Goal: Task Accomplishment & Management: Manage account settings

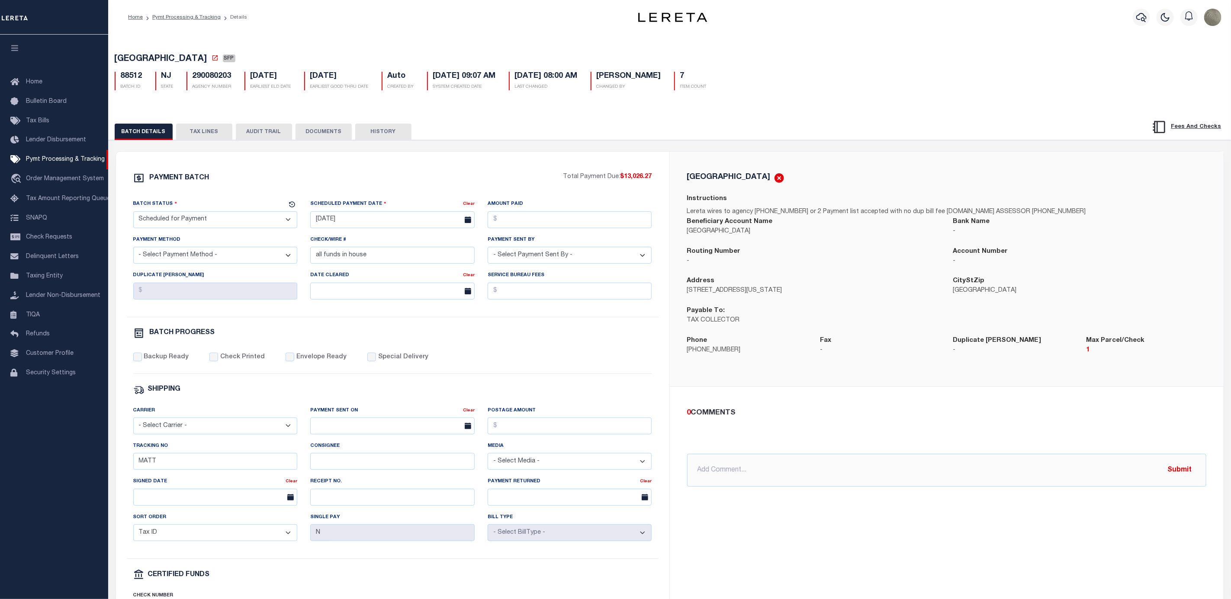
click at [184, 224] on select "- Select Status - Scheduled for Payment Ready For Payment Payment Sent Cleared …" at bounding box center [215, 220] width 164 height 17
select select "RFF"
click at [133, 214] on select "- Select Status - Scheduled for Payment Ready For Payment Payment Sent Cleared …" at bounding box center [215, 220] width 164 height 17
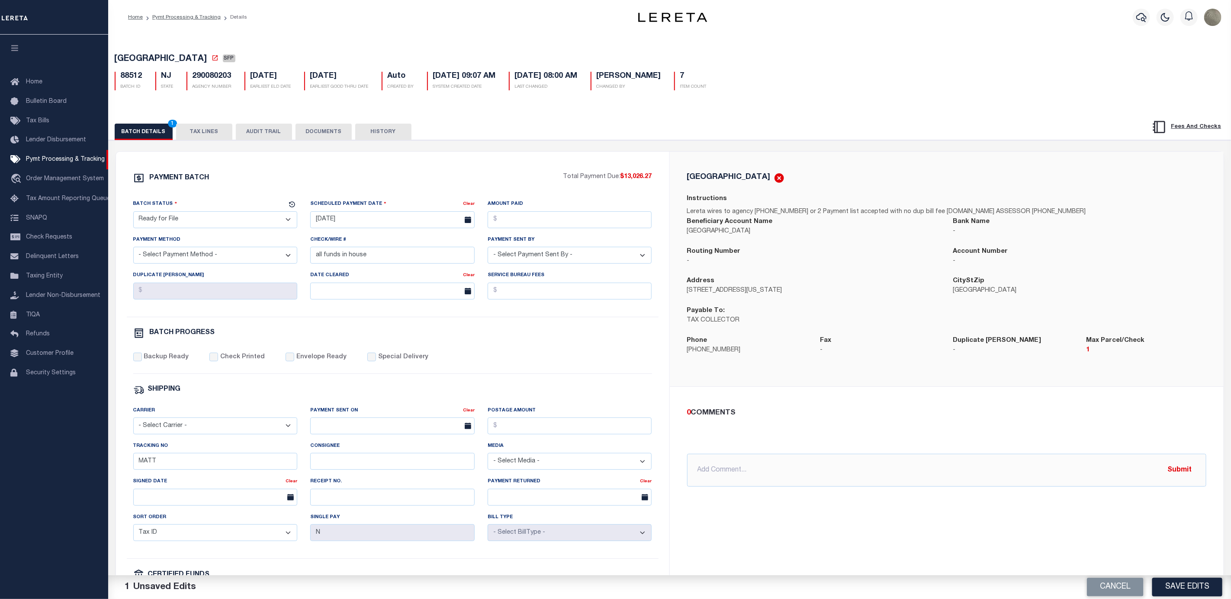
click at [208, 263] on select "- Select Payment Method - ACH Certified Check Check Direct Deposit Wire Transfer" at bounding box center [215, 255] width 164 height 17
click at [247, 182] on div "PAYMENT BATCH" at bounding box center [348, 181] width 430 height 16
click at [375, 255] on input "all funds in house" at bounding box center [392, 255] width 164 height 17
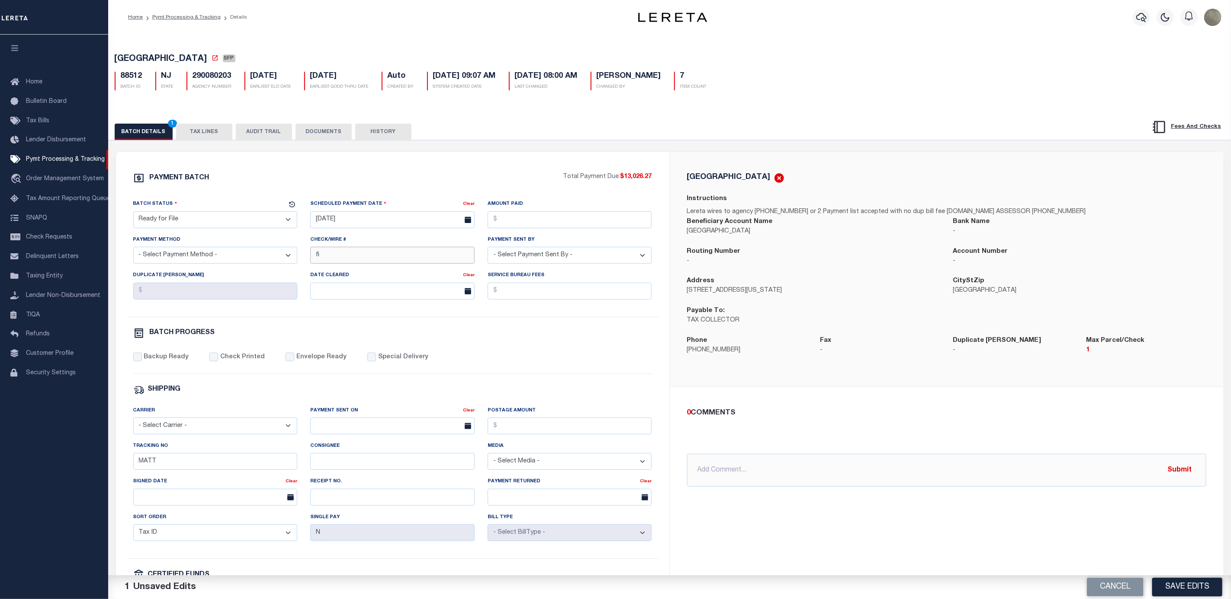
type input "f"
type input "od file requested 8/27"
click at [1191, 580] on button "Save Edits" at bounding box center [1187, 587] width 70 height 19
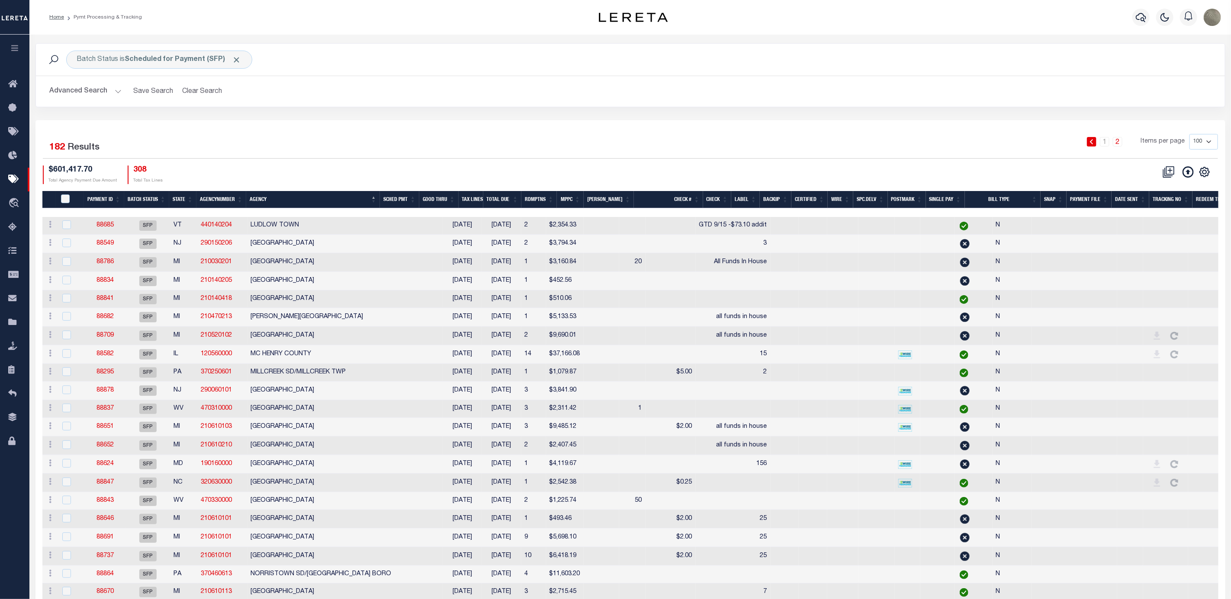
click at [478, 135] on div "1 2 Items per page 100 200 500 1000" at bounding box center [779, 145] width 878 height 22
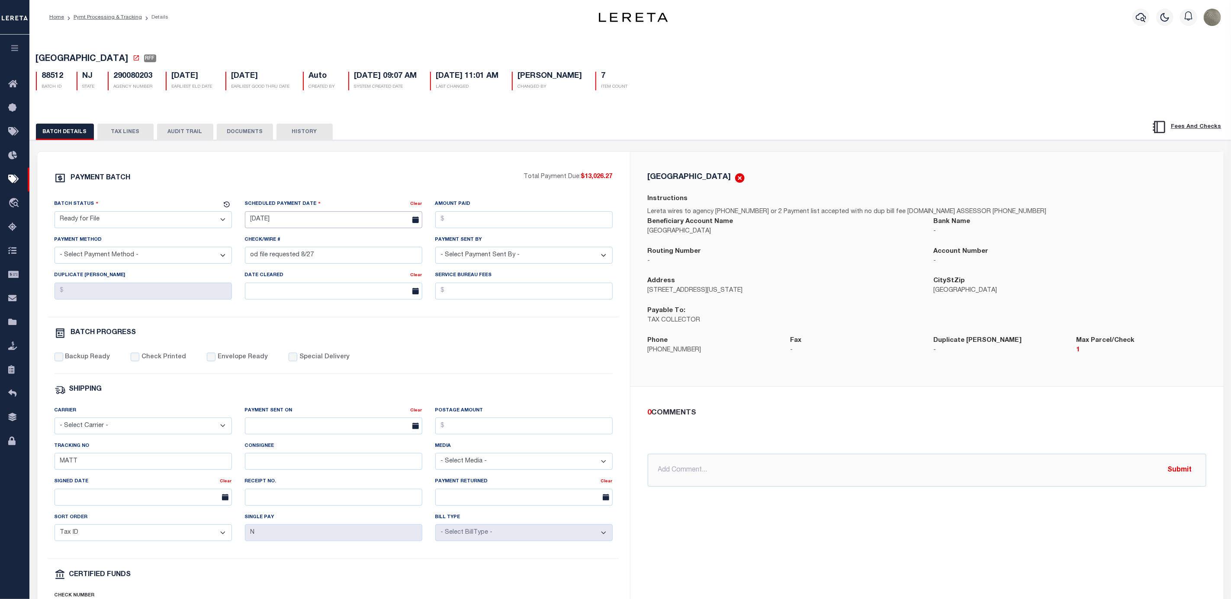
click at [294, 223] on input "[DATE]" at bounding box center [333, 220] width 177 height 17
click at [311, 343] on span "27" at bounding box center [311, 338] width 17 height 17
type input "[DATE]"
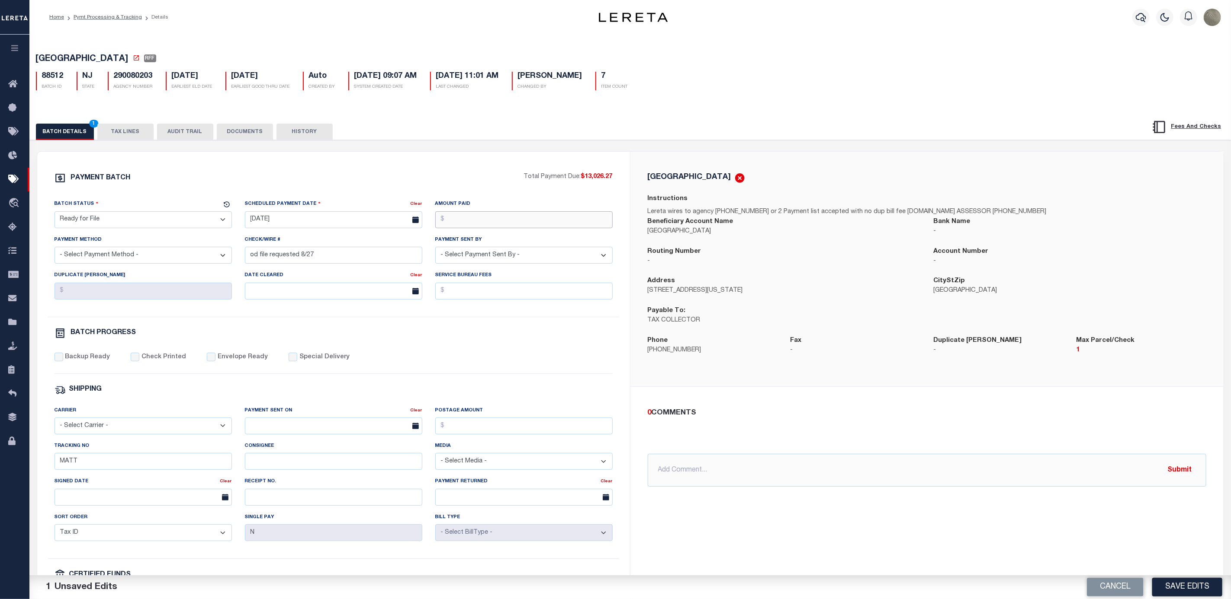
click at [501, 228] on input "Amount Paid" at bounding box center [523, 220] width 177 height 17
type input "$13,026.27"
click at [496, 253] on select "- Select Payment Sent By - Aakash Patel Abdul Muzain Adams, Pamela S Adhikary R…" at bounding box center [523, 255] width 177 height 17
select select "[PERSON_NAME]"
click at [435, 250] on select "- Select Payment Sent By - Aakash Patel Abdul Muzain Adams, Pamela S Adhikary R…" at bounding box center [523, 255] width 177 height 17
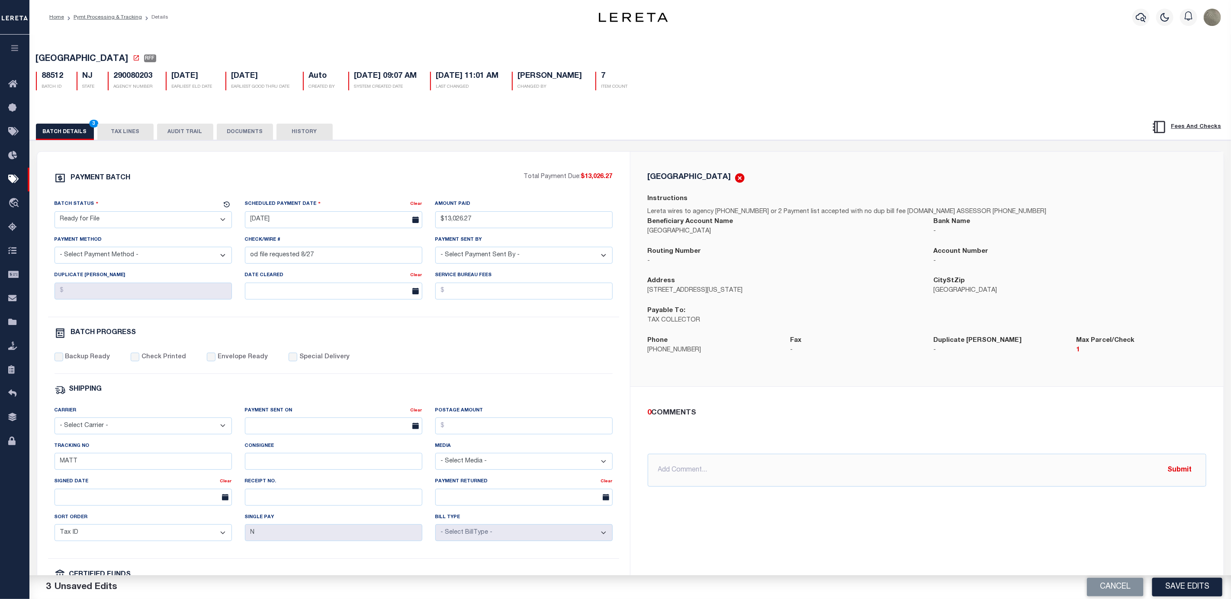
click at [130, 244] on div "Payment Method - Select Payment Method - ACH Certified Check Check Direct Depos…" at bounding box center [142, 249] width 177 height 29
click at [129, 255] on select "- Select Payment Method - ACH Certified Check Check Direct Deposit Wire Transfer" at bounding box center [142, 255] width 177 height 17
select select "TRA"
click at [54, 250] on select "- Select Payment Method - ACH Certified Check Check Direct Deposit Wire Transfer" at bounding box center [142, 255] width 177 height 17
click at [331, 189] on div "PAYMENT BATCH" at bounding box center [288, 181] width 469 height 16
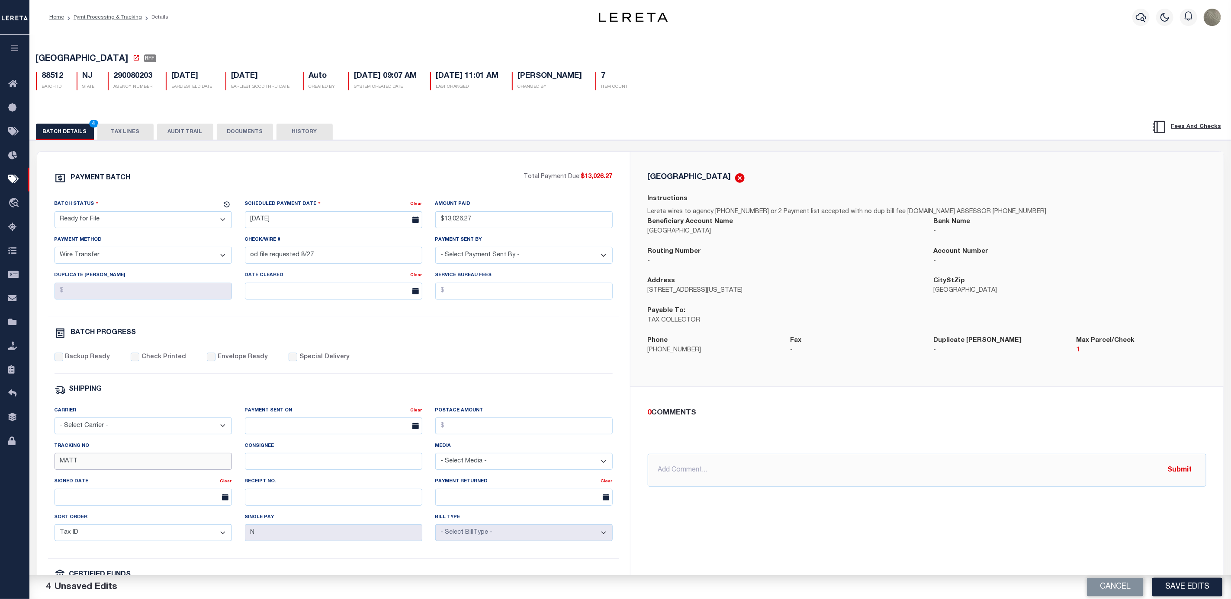
click at [86, 465] on input "MATT" at bounding box center [142, 461] width 177 height 17
click at [1195, 577] on div "Cancel Save Edits" at bounding box center [930, 588] width 601 height 24
click at [1190, 583] on button "Save Edits" at bounding box center [1187, 587] width 70 height 19
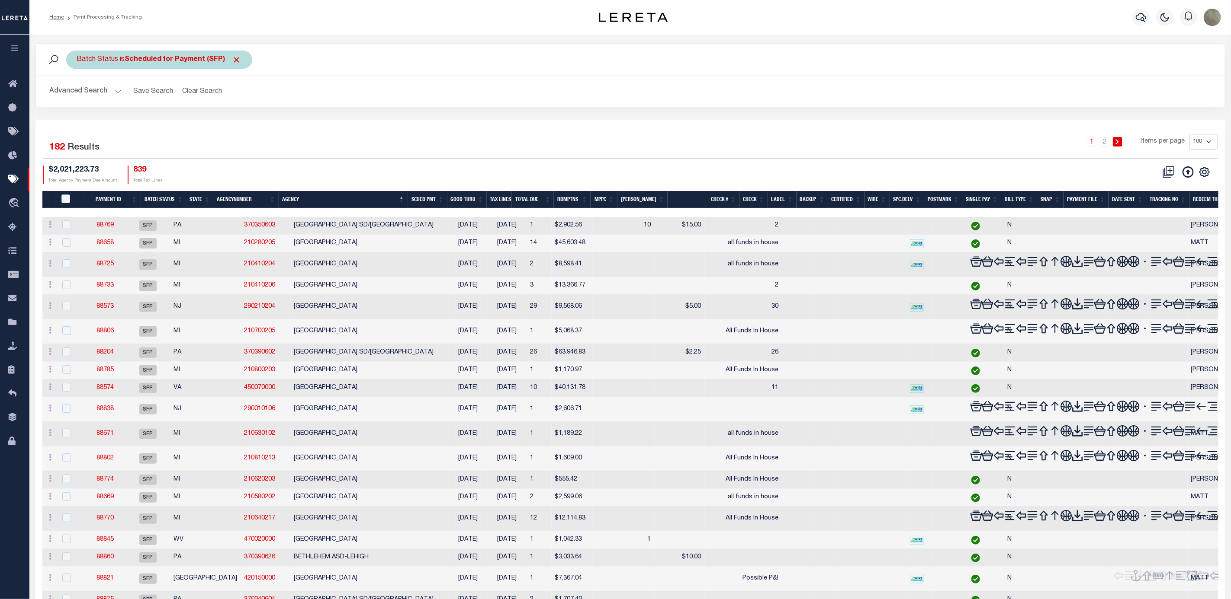
click at [154, 54] on div "Batch Status is Scheduled for Payment (SFP)" at bounding box center [159, 60] width 186 height 18
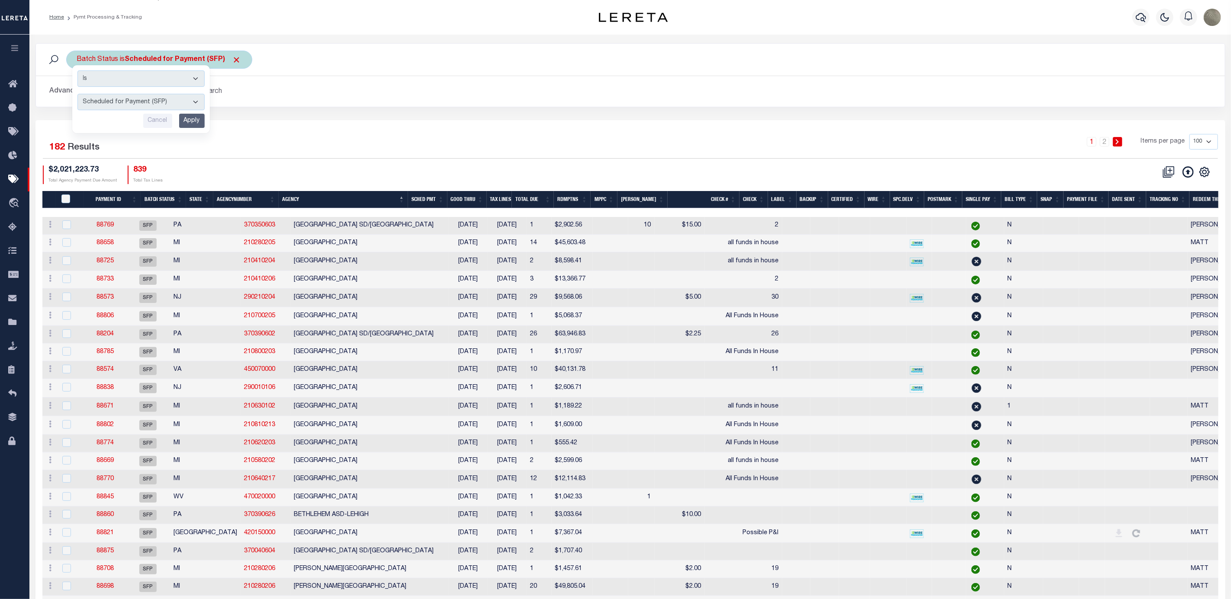
drag, startPoint x: 147, startPoint y: 99, endPoint x: 143, endPoint y: 100, distance: 4.5
click at [147, 99] on select "Awaiting Funds (AWF) Cleared and Complete (CAC) New Check Needed (NCN) Payment …" at bounding box center [140, 102] width 127 height 16
select select "RFF"
click at [77, 95] on select "Awaiting Funds (AWF) Cleared and Complete (CAC) New Check Needed (NCN) Payment …" at bounding box center [140, 102] width 127 height 16
click at [189, 117] on input "Apply" at bounding box center [192, 121] width 26 height 14
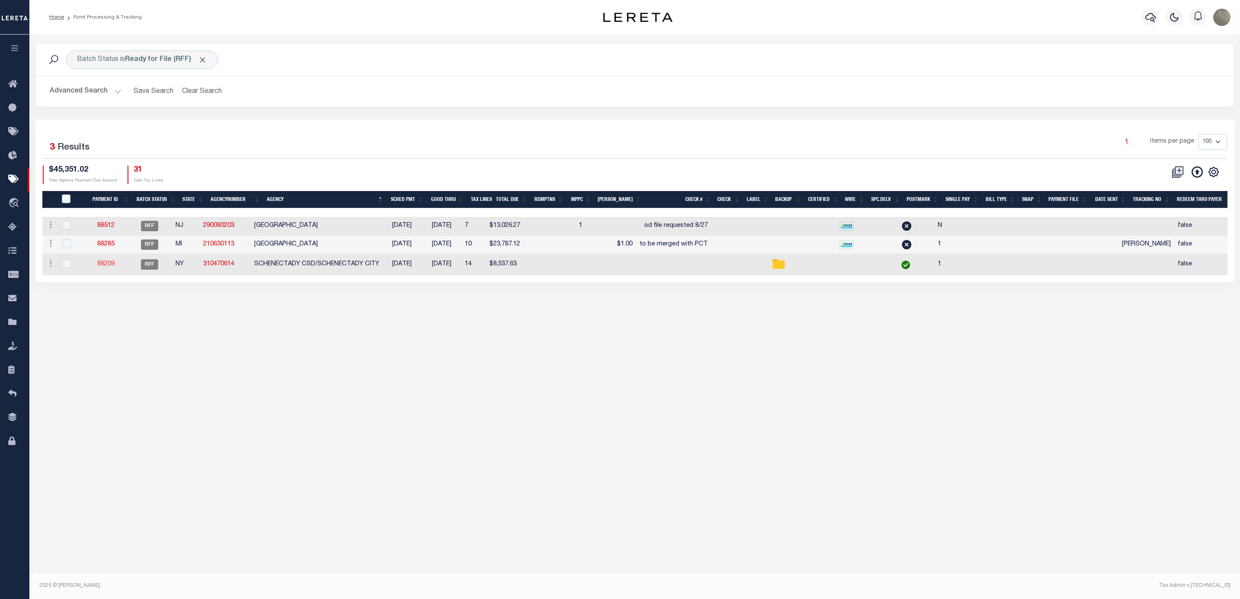
click at [112, 265] on link "88209" at bounding box center [105, 264] width 17 height 6
type input "$8,537.63"
select select "CHK"
checkbox input "true"
type input "1"
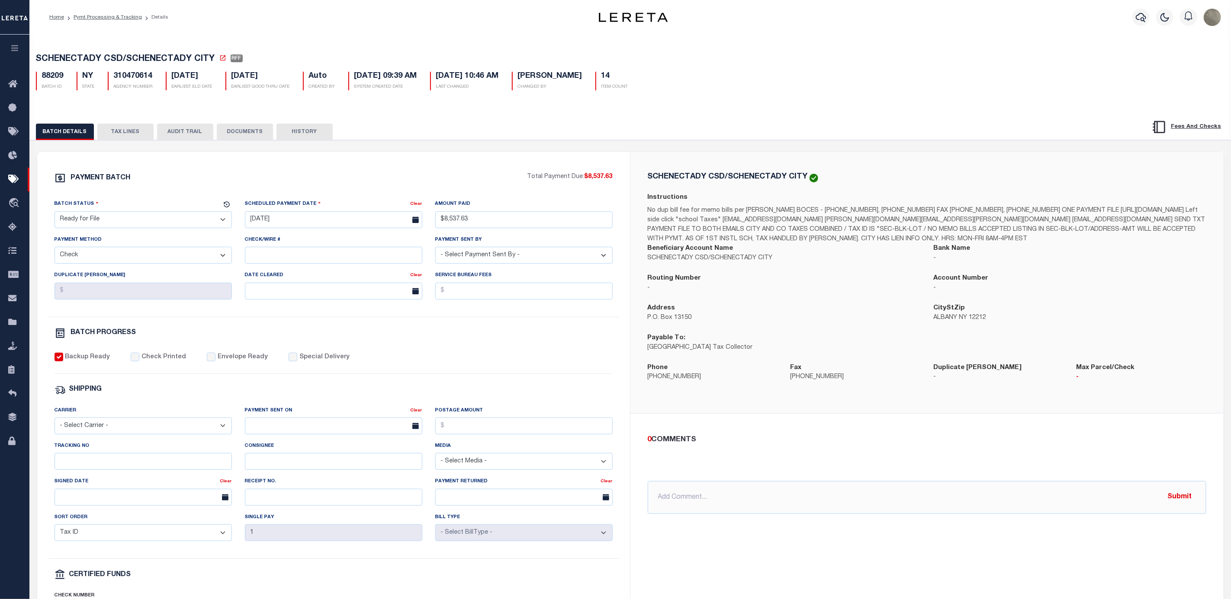
click at [167, 255] on select "- Select Payment Method - ACH Certified Check Check Direct Deposit Wire Transfer" at bounding box center [142, 255] width 177 height 17
select select "TRA"
click at [54, 250] on select "- Select Payment Method - ACH Certified Check Check Direct Deposit Wire Transfer" at bounding box center [142, 255] width 177 height 17
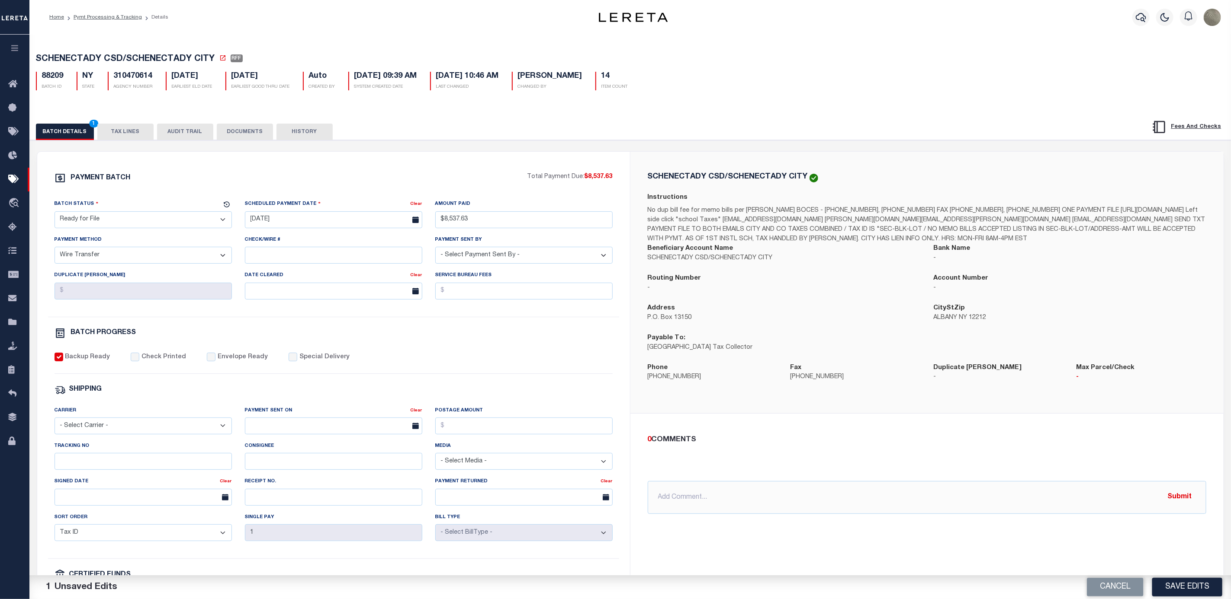
click at [452, 187] on div "PAYMENT BATCH" at bounding box center [290, 181] width 473 height 16
click at [67, 362] on label "Backup Ready" at bounding box center [87, 358] width 45 height 10
click at [63, 362] on input "Backup Ready" at bounding box center [58, 357] width 9 height 9
checkbox input "false"
click at [1170, 580] on button "Save Edits" at bounding box center [1187, 587] width 70 height 19
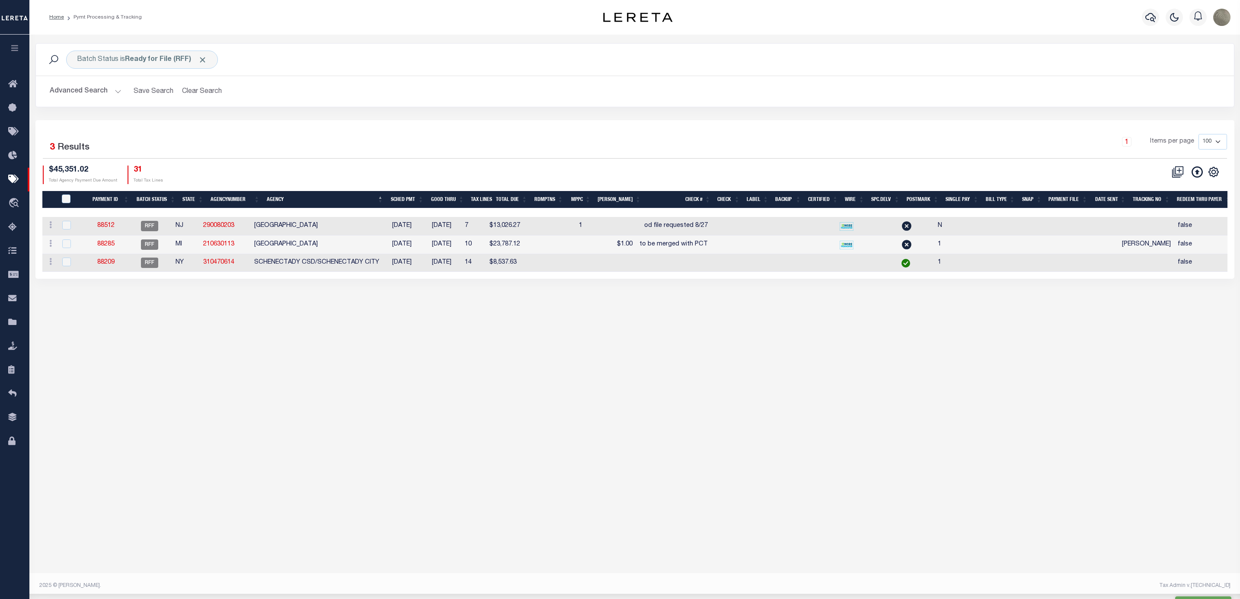
click at [527, 328] on div "Batch Status is Ready for File (RFF) Search Advanced Search Save Search Clear S…" at bounding box center [634, 304] width 1211 height 539
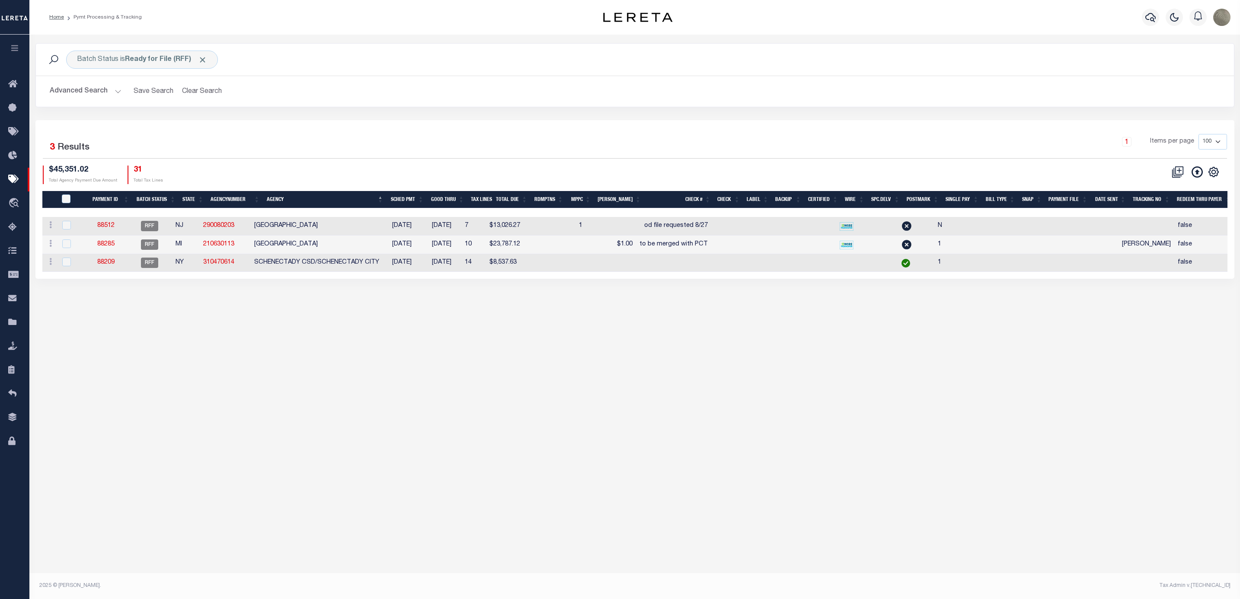
click at [407, 144] on div "1 Items per page 100 200 500 1000" at bounding box center [784, 145] width 885 height 22
click at [431, 112] on div "Batch Status is Ready for File (RFF) Search Advanced Search Save Search Clear S…" at bounding box center [635, 81] width 1212 height 77
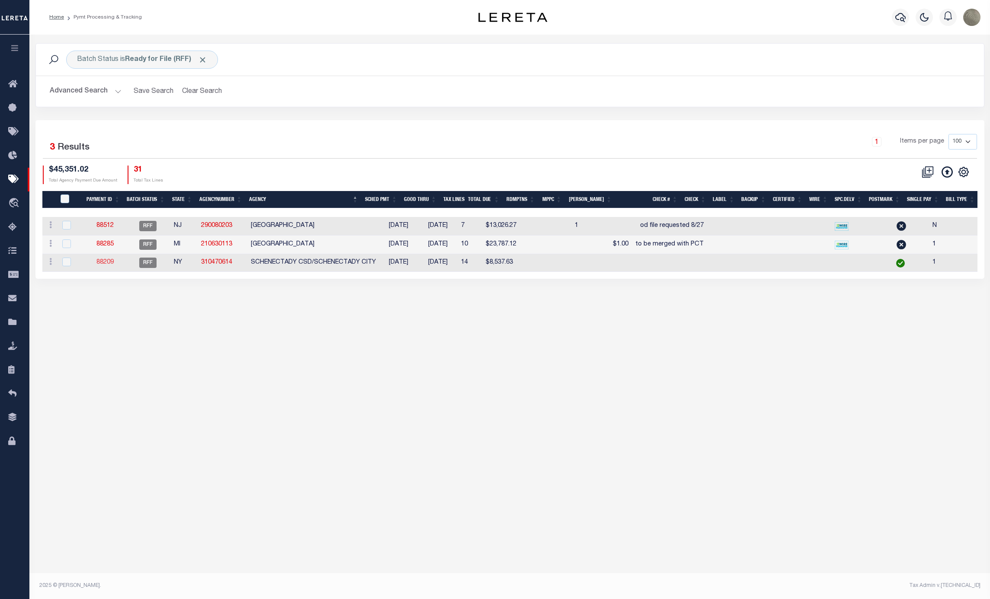
click at [101, 266] on link "88209" at bounding box center [104, 263] width 17 height 6
type input "$8,537.63"
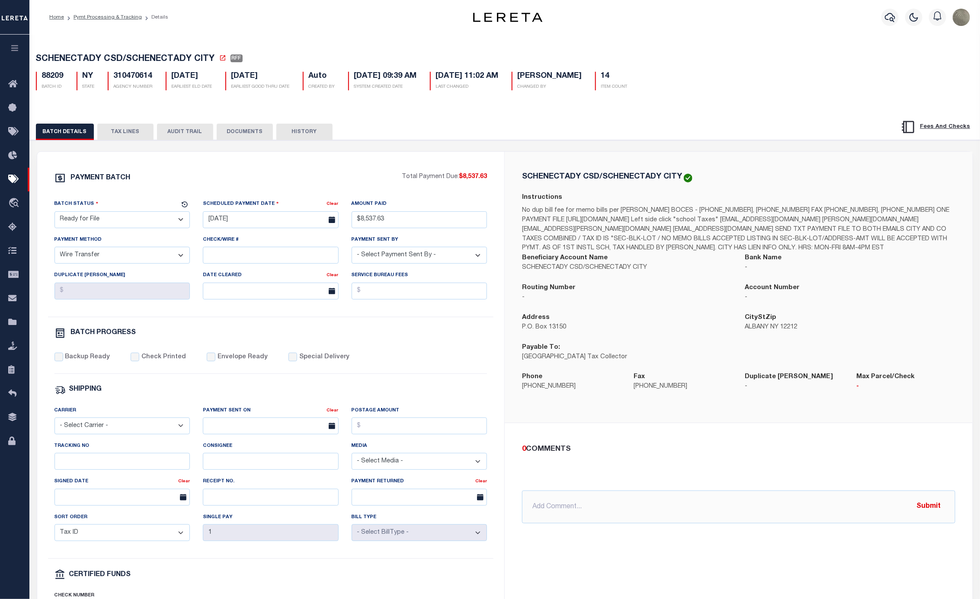
click at [248, 249] on div "Check/Wire #" at bounding box center [271, 249] width 136 height 29
click at [252, 263] on input "Check/Wire #" at bounding box center [271, 255] width 136 height 17
click at [418, 348] on div "PAYMENT BATCH Total Payment Due: $8,537.63 Batch Status - Select Status -" at bounding box center [271, 405] width 447 height 465
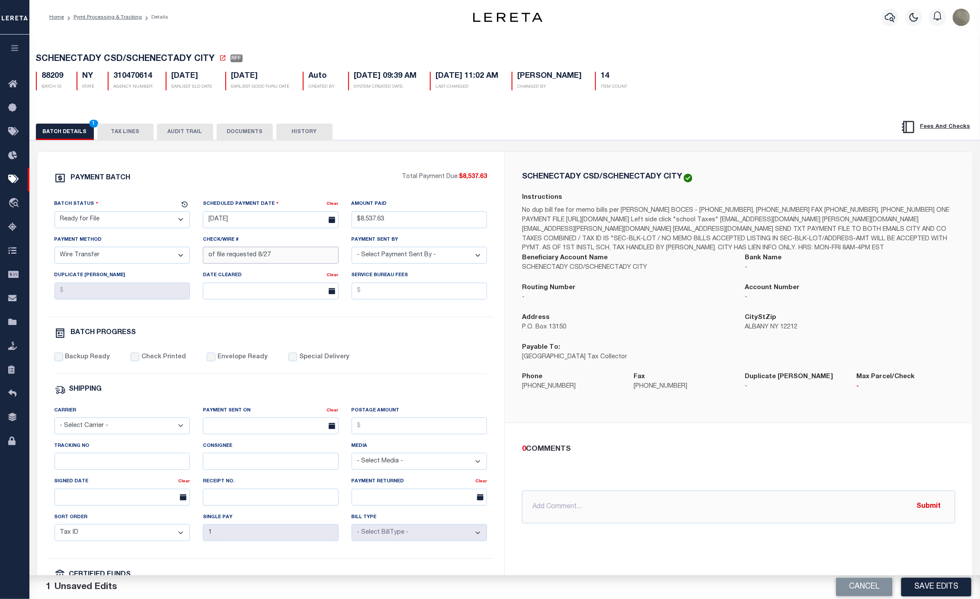
click at [215, 256] on input "of file requested 8/27" at bounding box center [271, 255] width 136 height 17
type input "od file requested 8/27"
click at [937, 590] on button "Save Edits" at bounding box center [936, 587] width 70 height 19
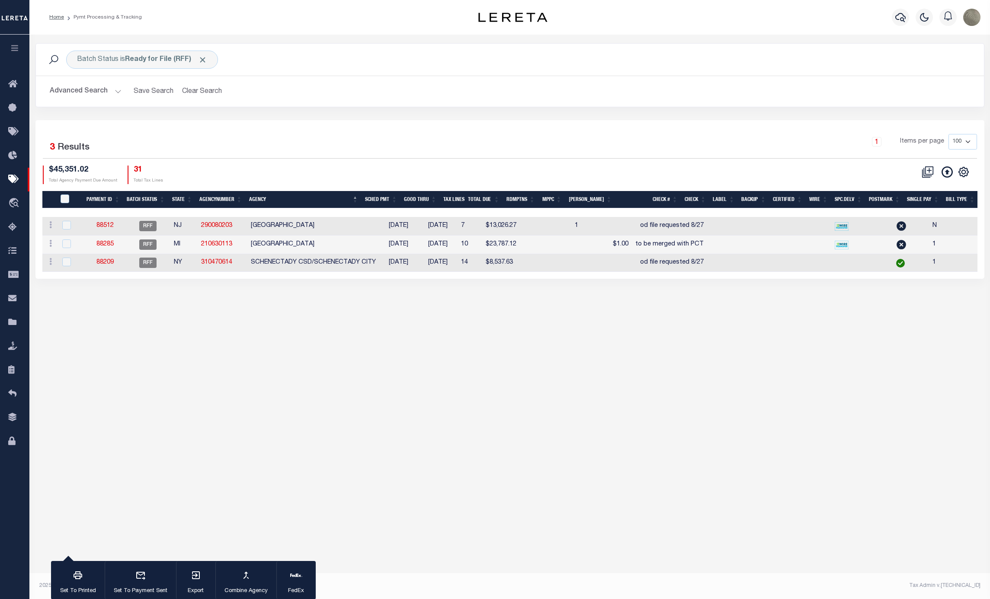
click at [625, 161] on div "1 Selected 3 Results 1 Items per page 100 200 500 1000 $45,351.02 Total Agency …" at bounding box center [510, 159] width 948 height 50
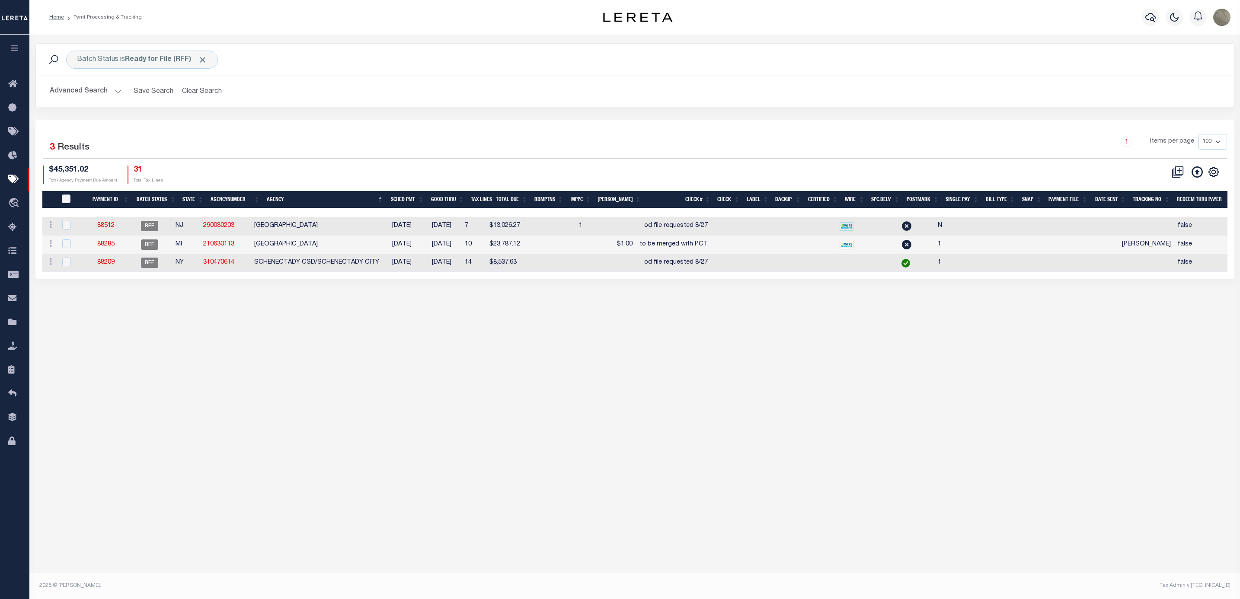
click at [607, 109] on div "Batch Status is Ready for File (RFF) Search Advanced Search Save Search Clear S…" at bounding box center [635, 81] width 1212 height 77
click at [460, 120] on div "Batch Status is Ready for File (RFF) Search Advanced Search Save Search Clear S…" at bounding box center [635, 81] width 1212 height 77
click at [154, 53] on div "Batch Status is Ready for File (RFF)" at bounding box center [142, 60] width 152 height 18
click at [112, 104] on select "Awaiting Funds (AWF) Cleared and Complete (CAC) New Check Needed (NCN) Payment …" at bounding box center [140, 102] width 127 height 16
select select "SFP"
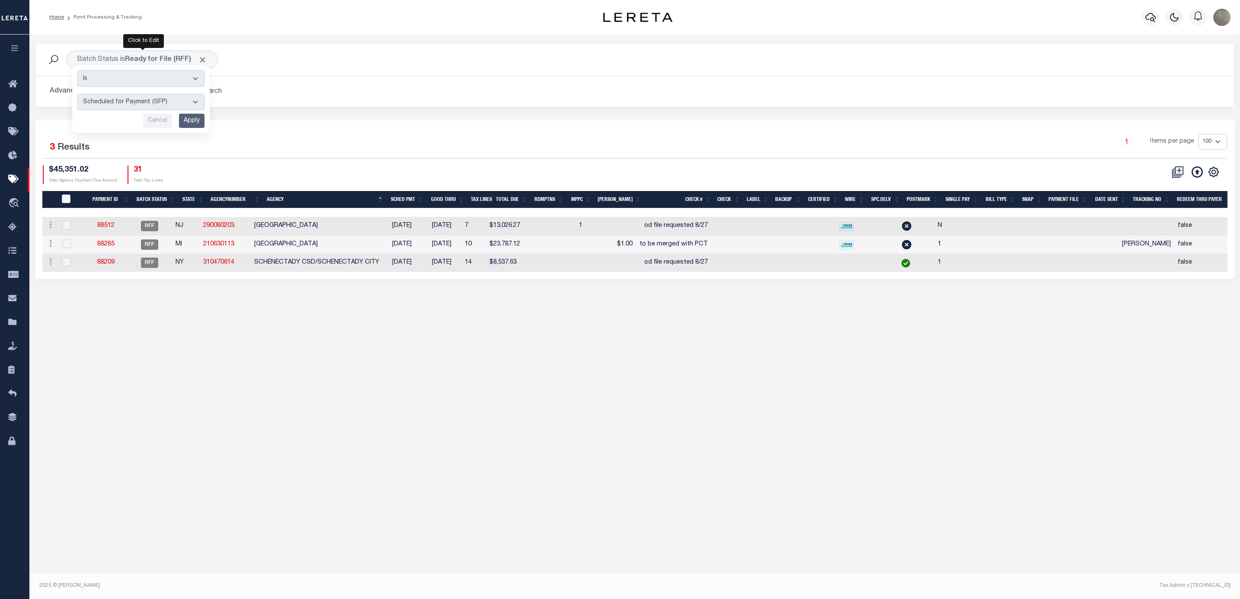
click at [77, 95] on select "Awaiting Funds (AWF) Cleared and Complete (CAC) New Check Needed (NCN) Payment …" at bounding box center [140, 102] width 127 height 16
click at [194, 122] on input "Apply" at bounding box center [192, 121] width 26 height 14
select select
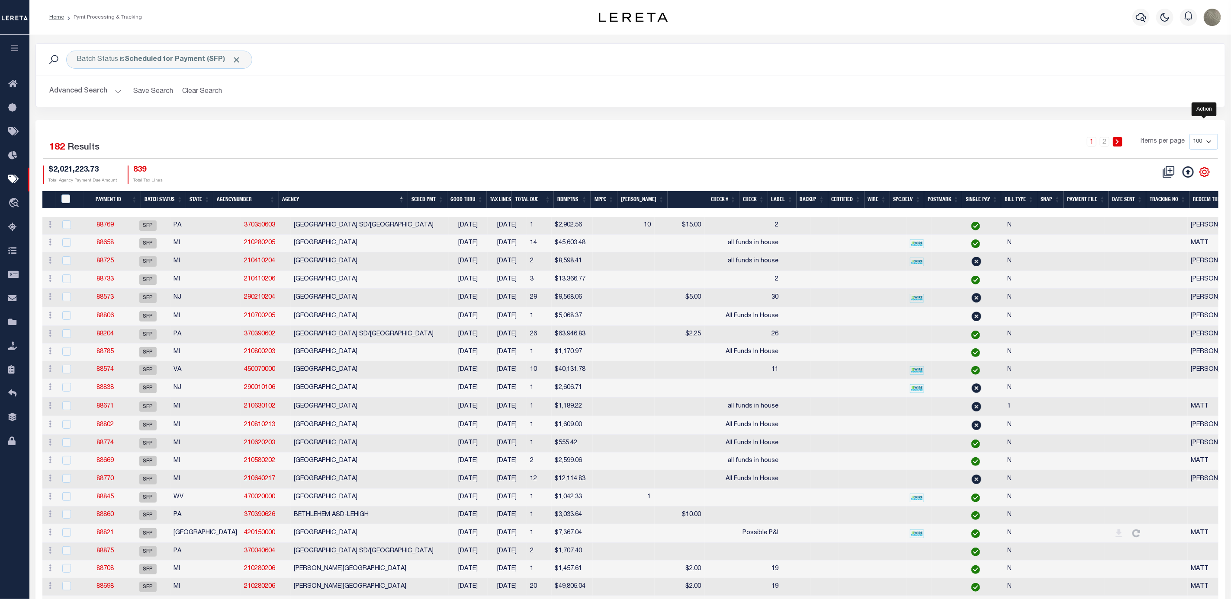
click at [1203, 178] on icon "" at bounding box center [1204, 172] width 11 height 11
click at [1153, 239] on span "Show Filter" at bounding box center [1151, 236] width 32 height 6
select select
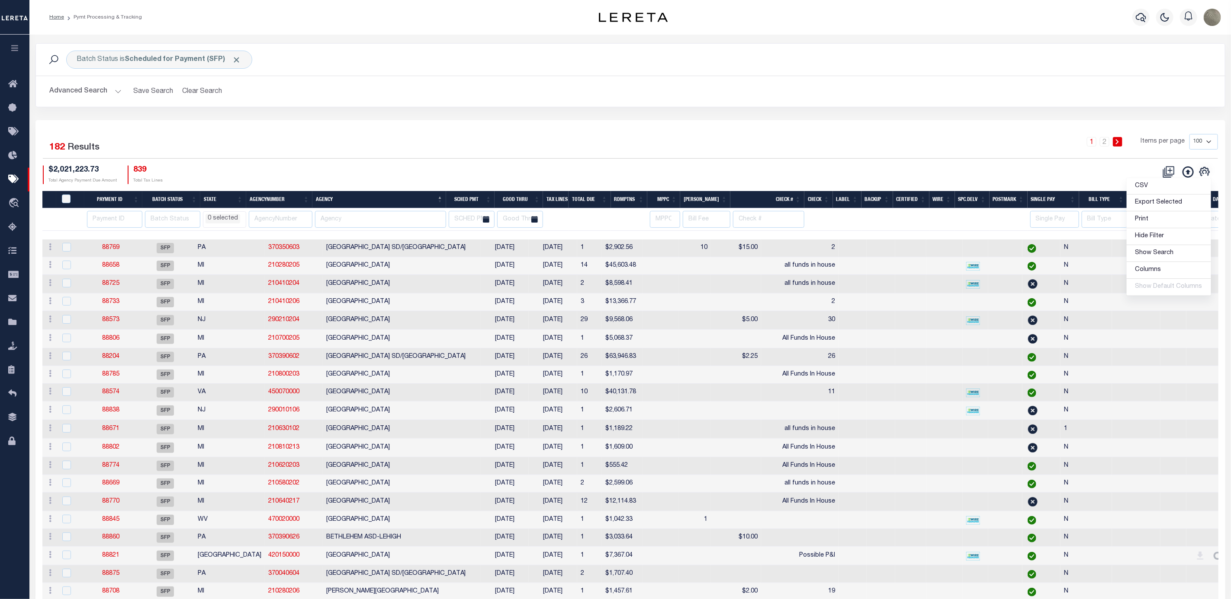
click at [334, 136] on div "1 2 Items per page 100 200 500 1000" at bounding box center [778, 146] width 891 height 24
click at [334, 219] on input "text" at bounding box center [380, 219] width 131 height 17
drag, startPoint x: 364, startPoint y: 129, endPoint x: 322, endPoint y: 12, distance: 124.5
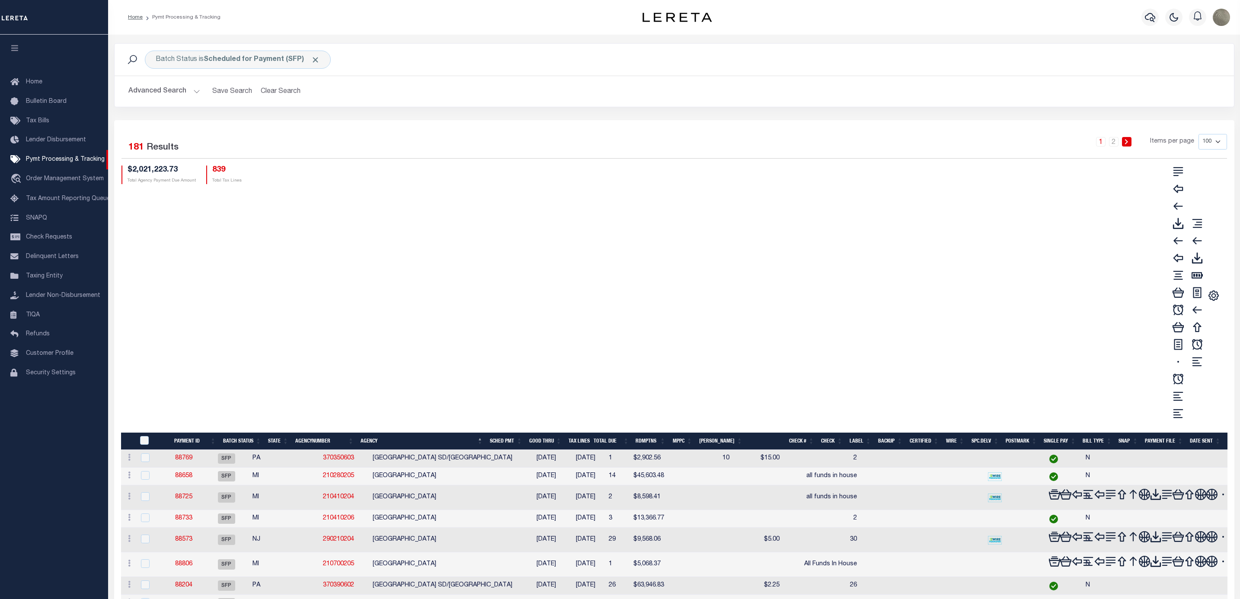
click at [231, 63] on b "Scheduled for Payment (SFP)" at bounding box center [262, 59] width 116 height 7
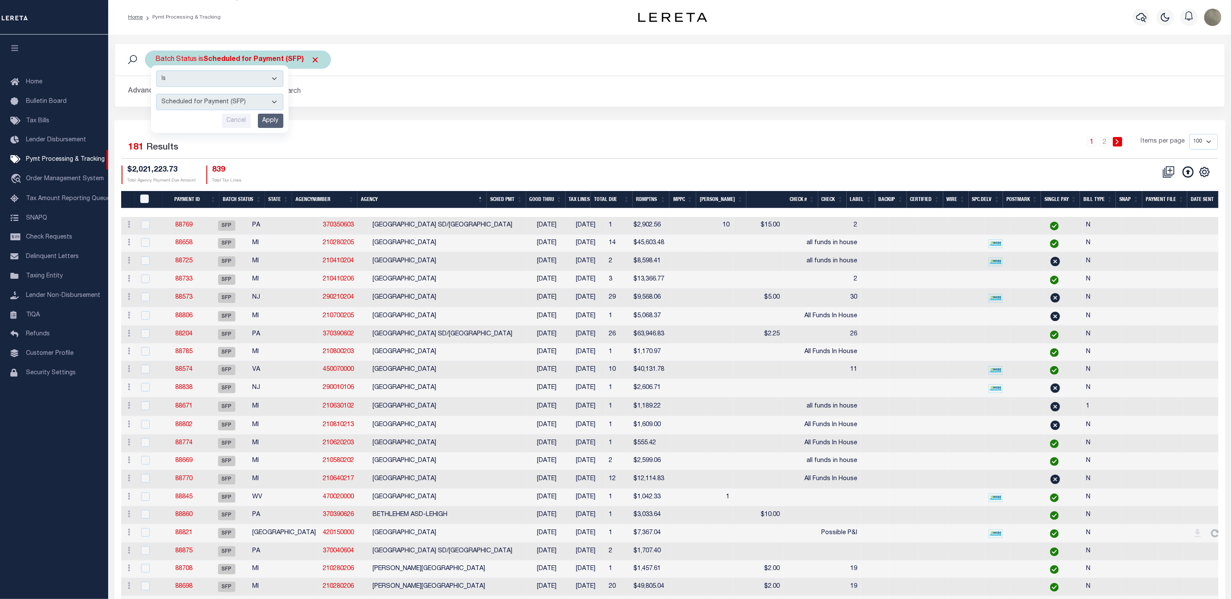
click at [205, 100] on select "Awaiting Funds (AWF) Cleared and Complete (CAC) New Check Needed (NCN) Payment …" at bounding box center [219, 102] width 127 height 16
select select "RFF"
click at [156, 95] on select "Awaiting Funds (AWF) Cleared and Complete (CAC) New Check Needed (NCN) Payment …" at bounding box center [219, 102] width 127 height 16
click at [278, 125] on input "Apply" at bounding box center [271, 121] width 26 height 14
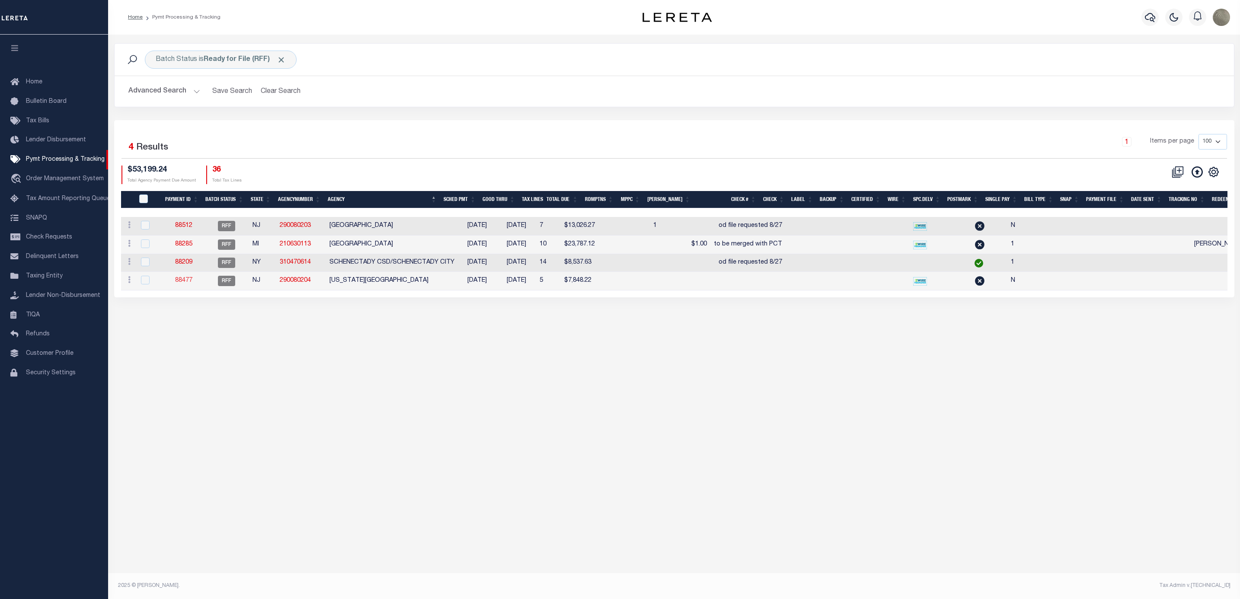
click at [190, 282] on link "88477" at bounding box center [183, 281] width 17 height 6
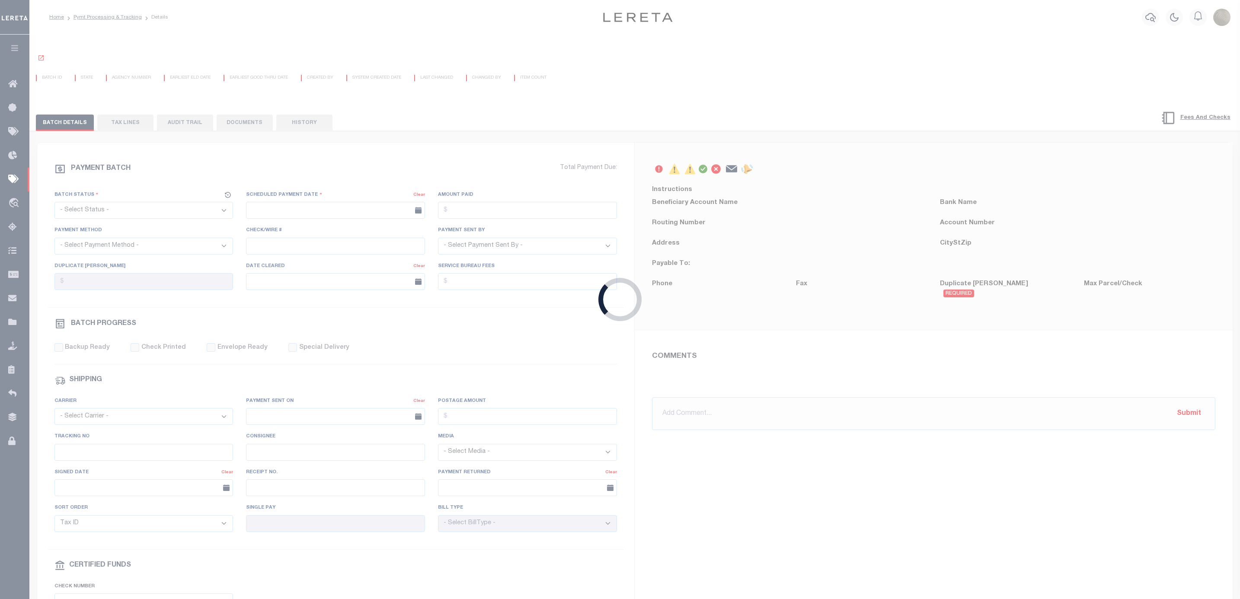
select select "RFF"
type input "[DATE]"
type input "$7,848.22"
select select "TRA"
select select "[PERSON_NAME]"
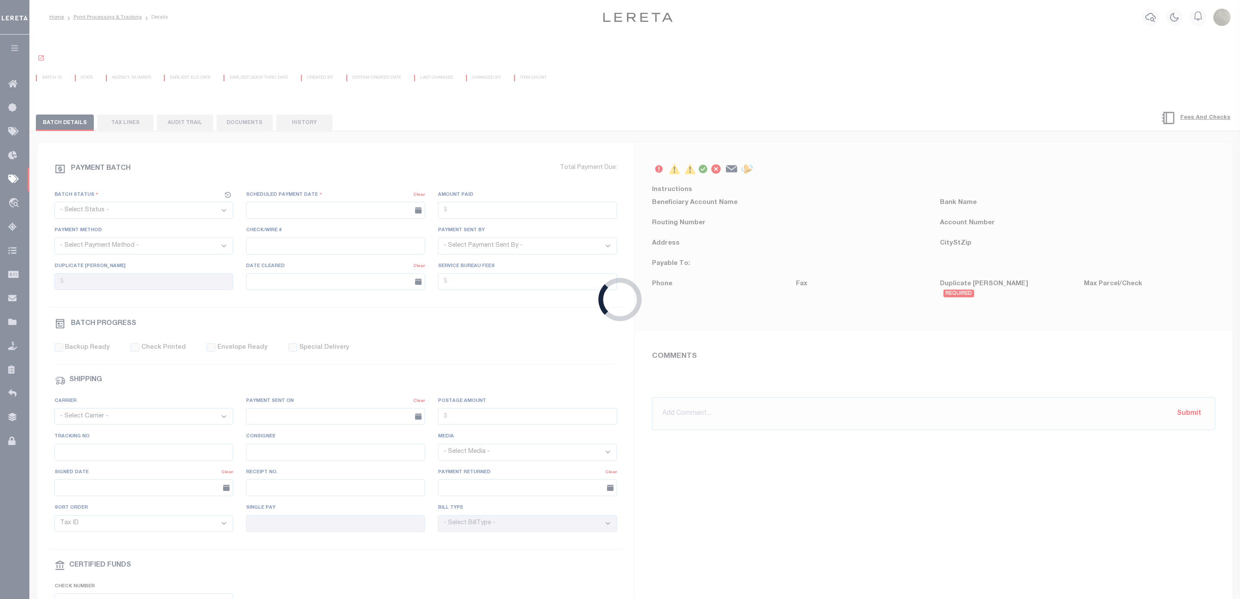
type input "N"
radio input "true"
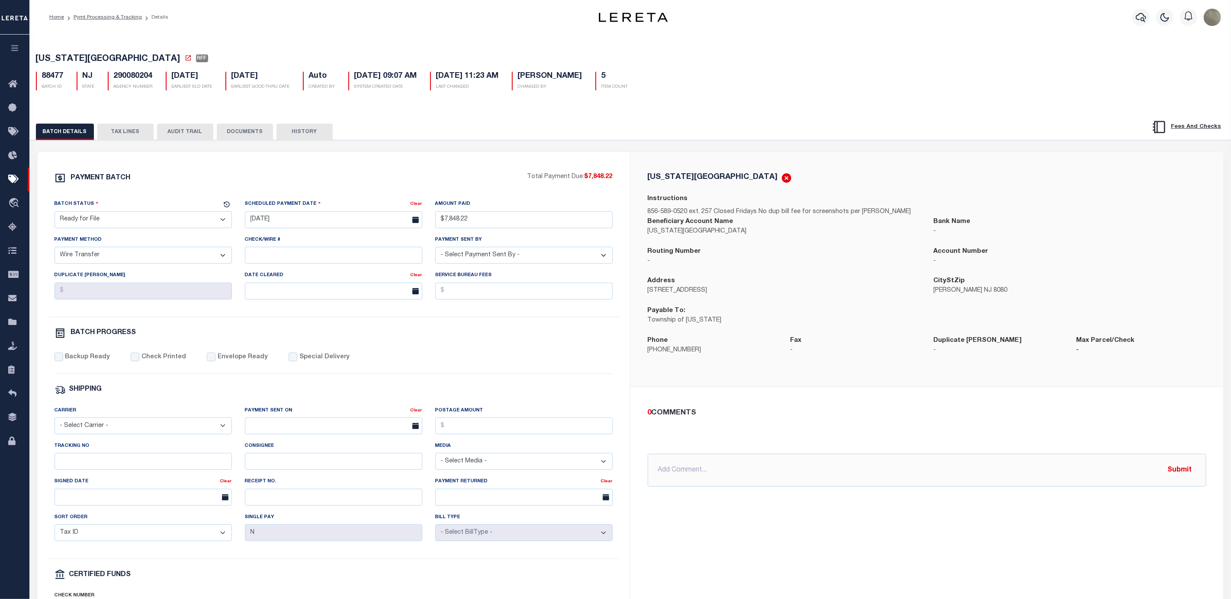
click at [147, 71] on div "88477 BATCH ID NJ STATE 290080204 AGENCY NUMBER 09/02/2025 EARLIEST ELD DATE 09…" at bounding box center [630, 78] width 1202 height 26
click at [138, 74] on h5 "290080204" at bounding box center [133, 77] width 39 height 10
copy h5 "290080204"
drag, startPoint x: 128, startPoint y: 133, endPoint x: 129, endPoint y: 127, distance: 5.8
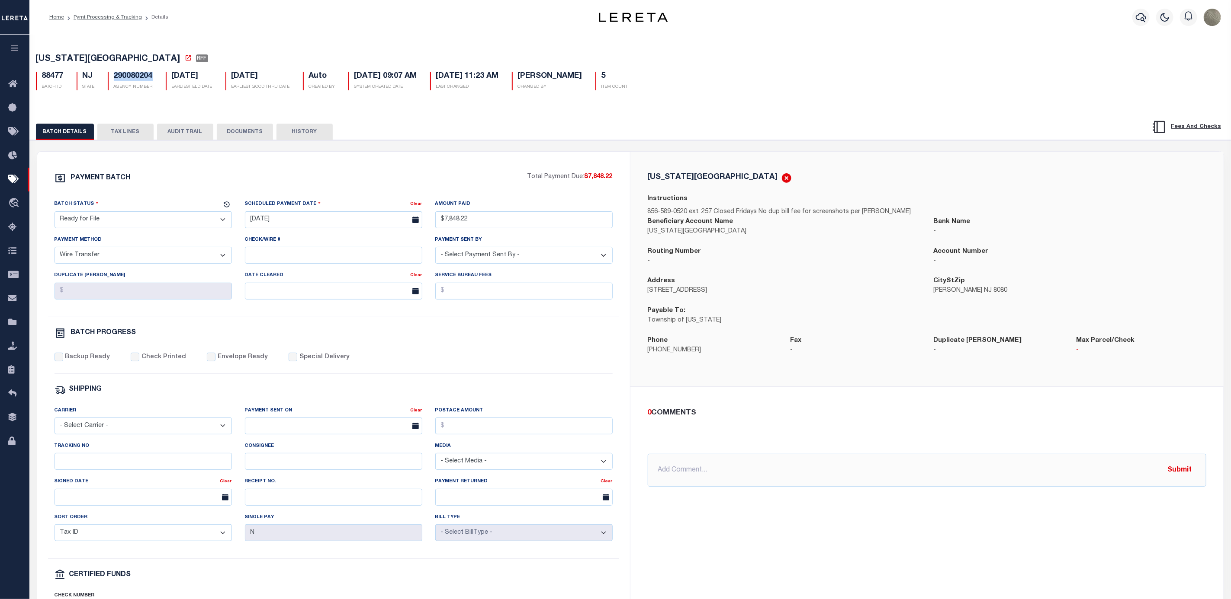
click at [130, 133] on button "TAX LINES" at bounding box center [125, 132] width 56 height 16
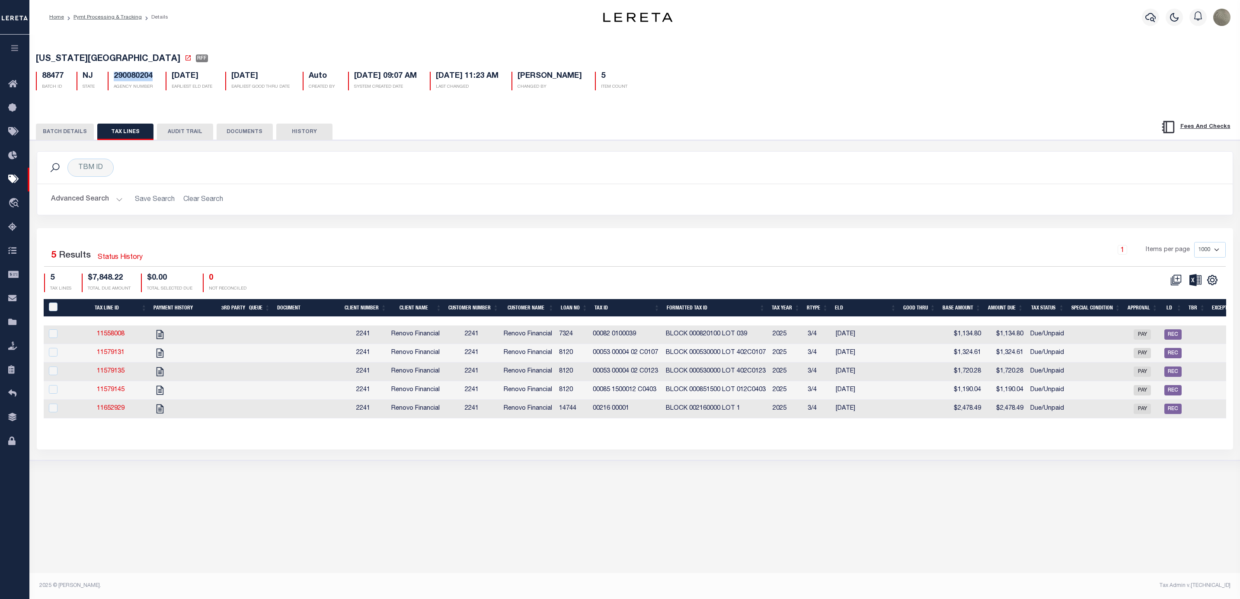
click at [65, 135] on button "BATCH DETAILS" at bounding box center [65, 132] width 58 height 16
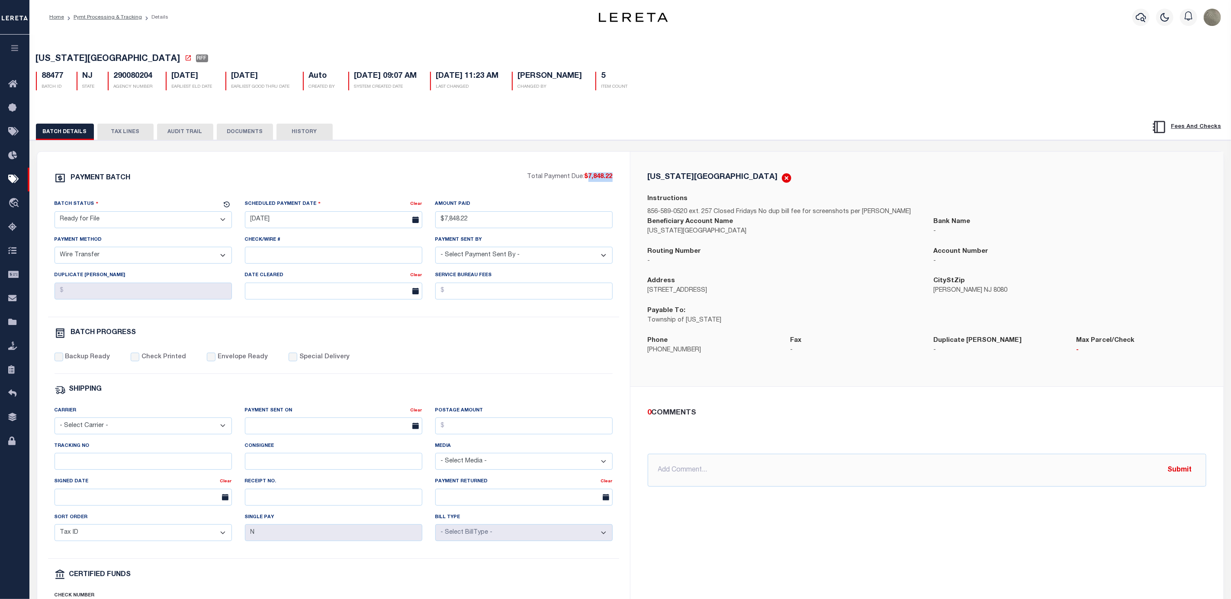
drag, startPoint x: 587, startPoint y: 179, endPoint x: 620, endPoint y: 179, distance: 33.3
click at [620, 179] on div "PAYMENT BATCH Total Payment Due: $7,848.22 Batch Status" at bounding box center [333, 405] width 593 height 506
copy span "7,848.22"
click at [484, 166] on div "PAYMENT BATCH Total Payment Due: $7,848.22 Batch Status" at bounding box center [333, 405] width 593 height 506
click at [488, 156] on div "PAYMENT BATCH Total Payment Due: $7,848.22 Batch Status" at bounding box center [333, 405] width 593 height 506
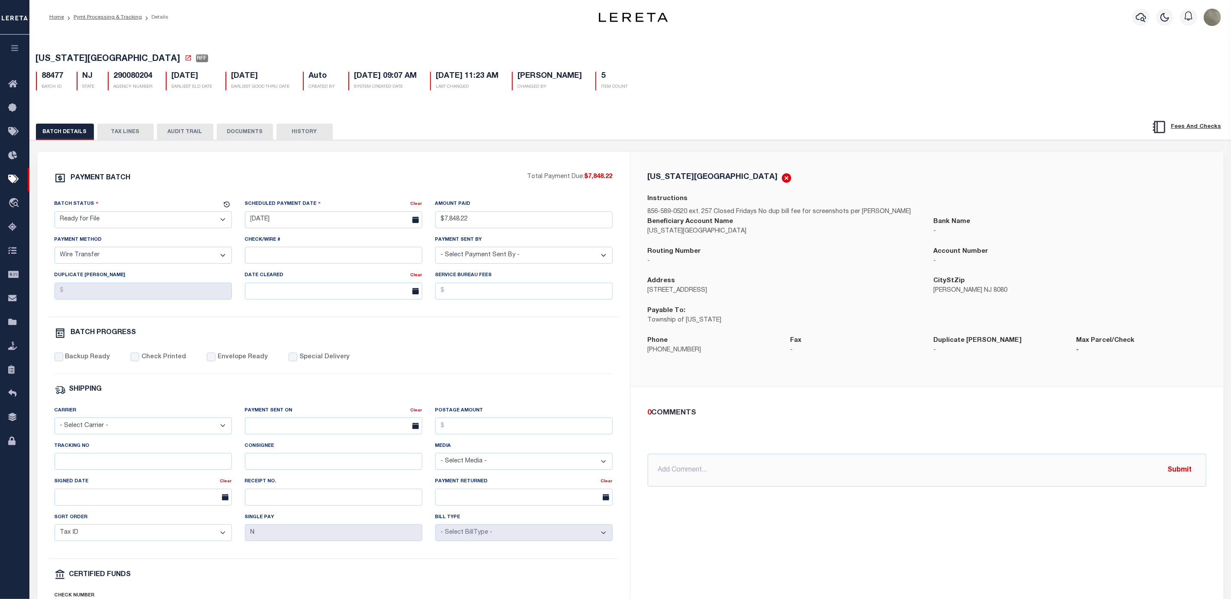
click at [125, 136] on button "TAX LINES" at bounding box center [125, 132] width 56 height 16
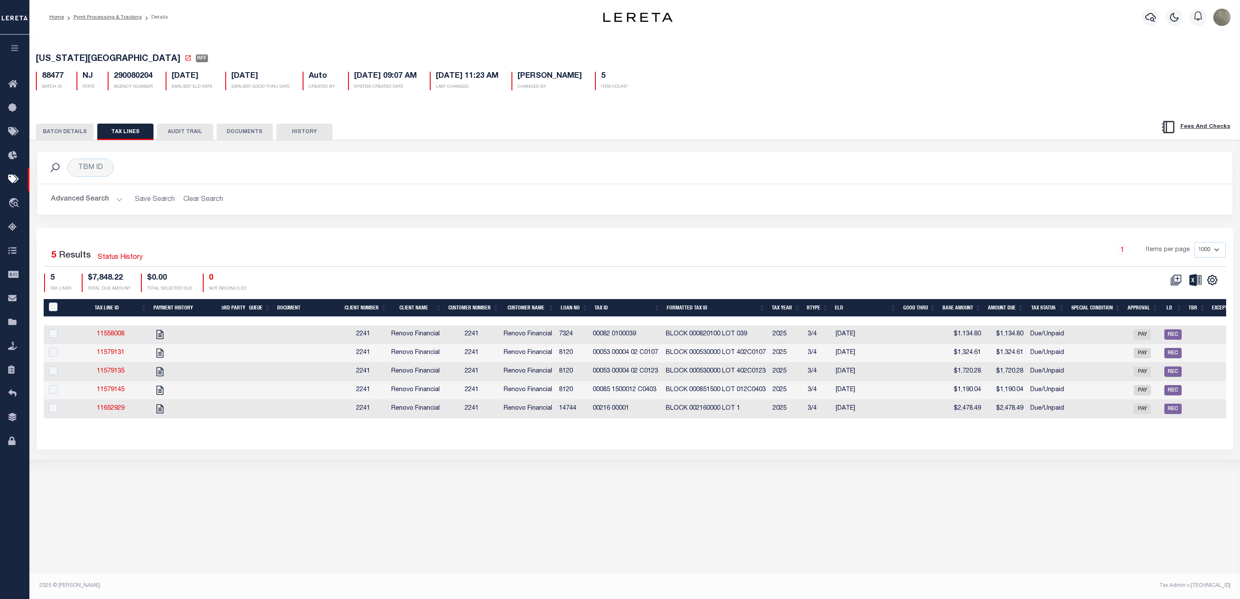
click at [80, 131] on button "BATCH DETAILS" at bounding box center [65, 132] width 58 height 16
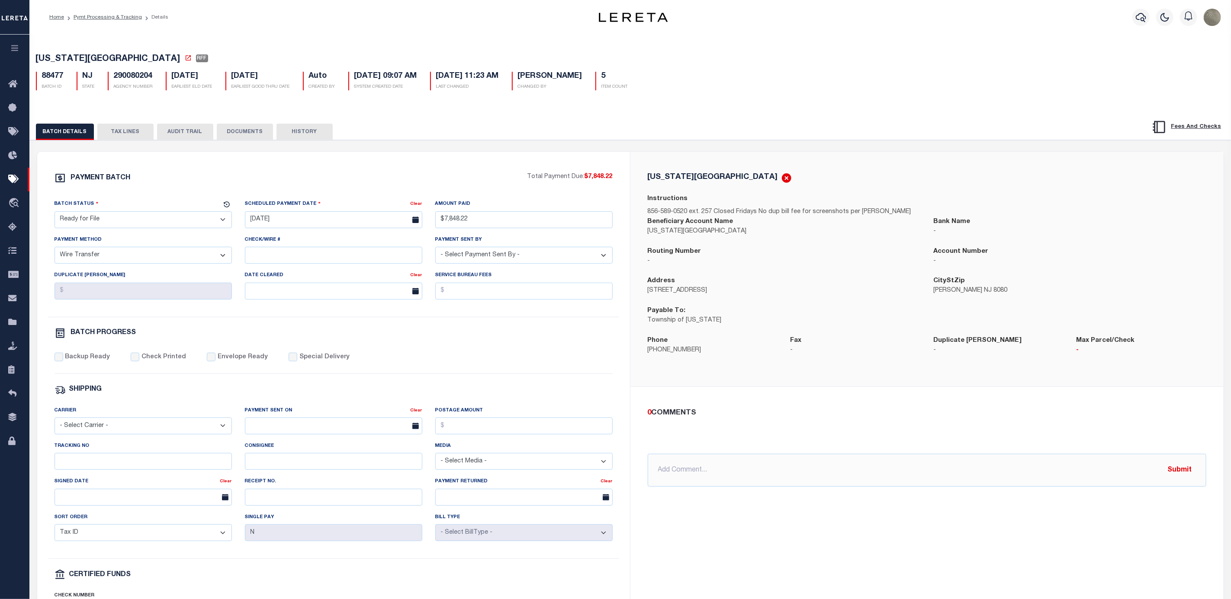
click at [448, 157] on div "PAYMENT BATCH Total Payment Due: $7,848.22 Batch Status" at bounding box center [333, 405] width 593 height 506
click at [19, 179] on icon at bounding box center [15, 179] width 14 height 11
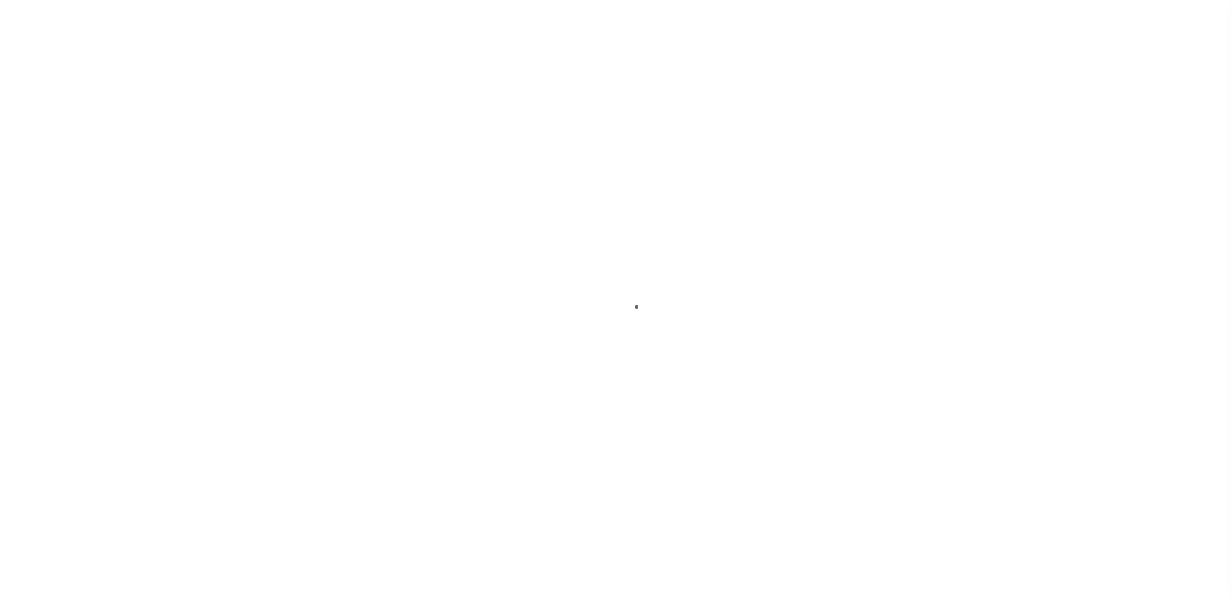
select select "RFF"
select select "TRA"
select select "[PERSON_NAME]"
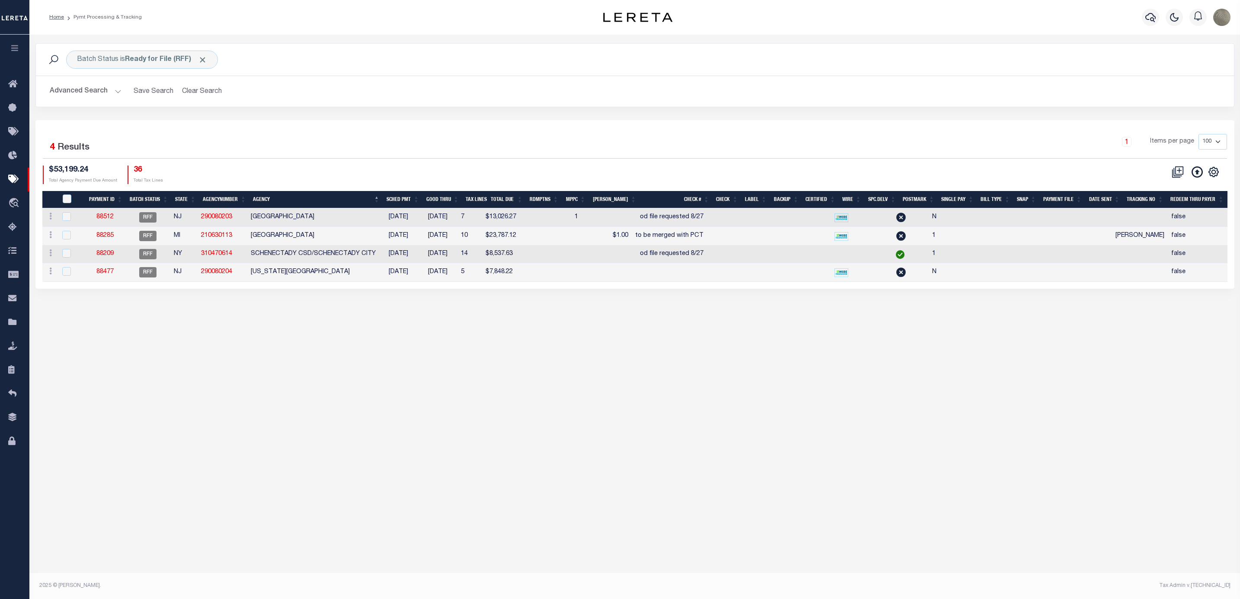
drag, startPoint x: 431, startPoint y: 423, endPoint x: 436, endPoint y: 427, distance: 6.8
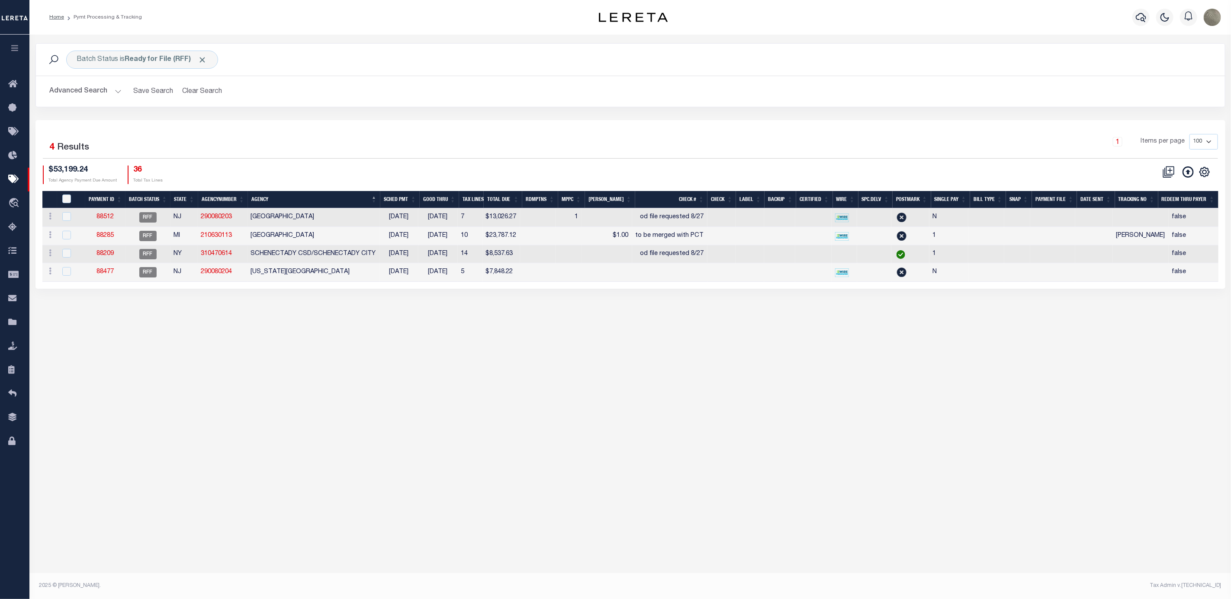
type input "$7,848.22"
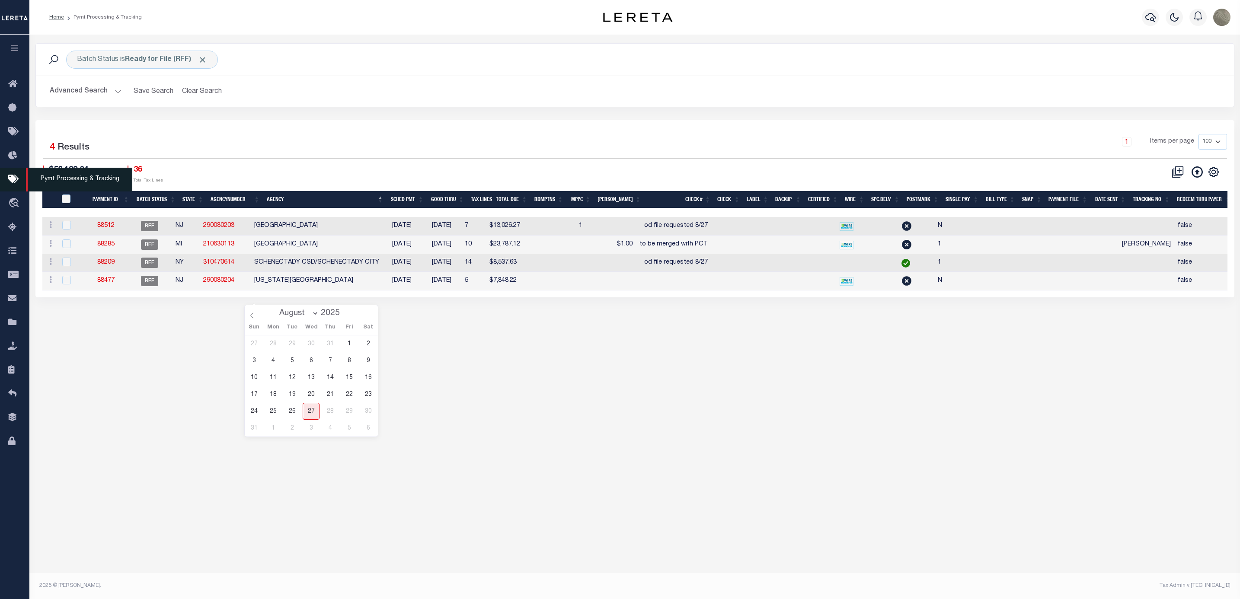
click at [13, 178] on icon at bounding box center [15, 179] width 14 height 11
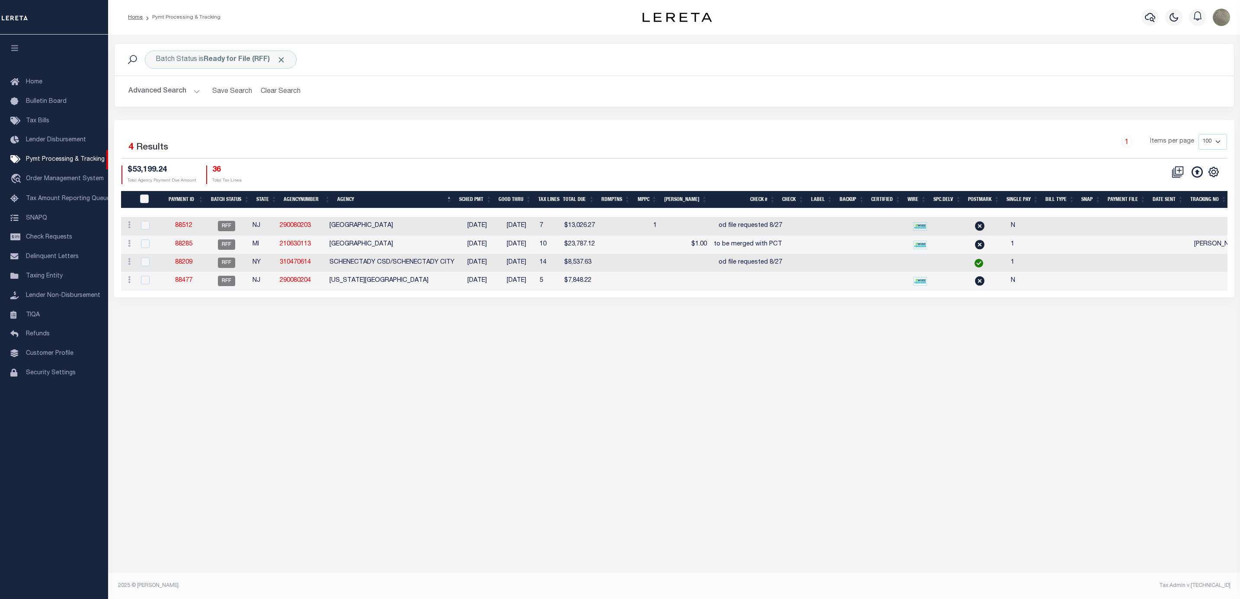
click at [185, 49] on div "Batch Status is Ready for File (RFF) Search" at bounding box center [675, 60] width 1120 height 32
click at [187, 53] on div "Batch Status is Ready for File (RFF)" at bounding box center [221, 60] width 152 height 18
click at [207, 106] on select "Awaiting Funds (AWF) Cleared and Complete (CAC) New Check Needed (NCN) Payment …" at bounding box center [219, 102] width 127 height 16
select select "SFP"
click at [156, 95] on select "Awaiting Funds (AWF) Cleared and Complete (CAC) New Check Needed (NCN) Payment …" at bounding box center [219, 102] width 127 height 16
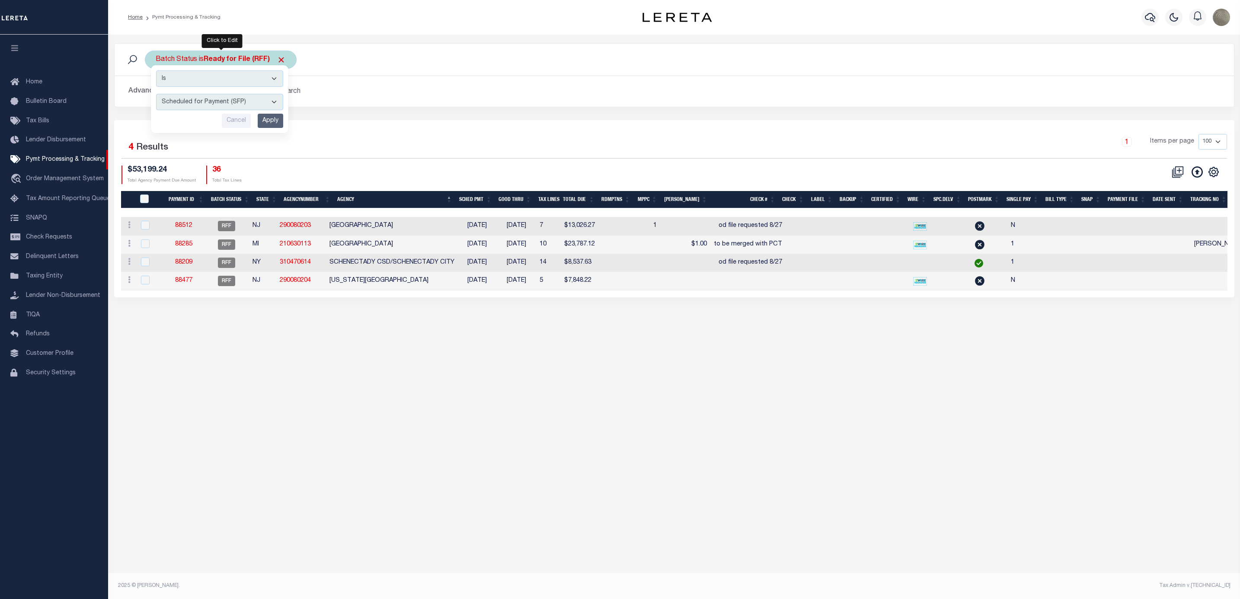
click at [269, 117] on input "Apply" at bounding box center [271, 121] width 26 height 14
